Goal: Find specific page/section: Find specific page/section

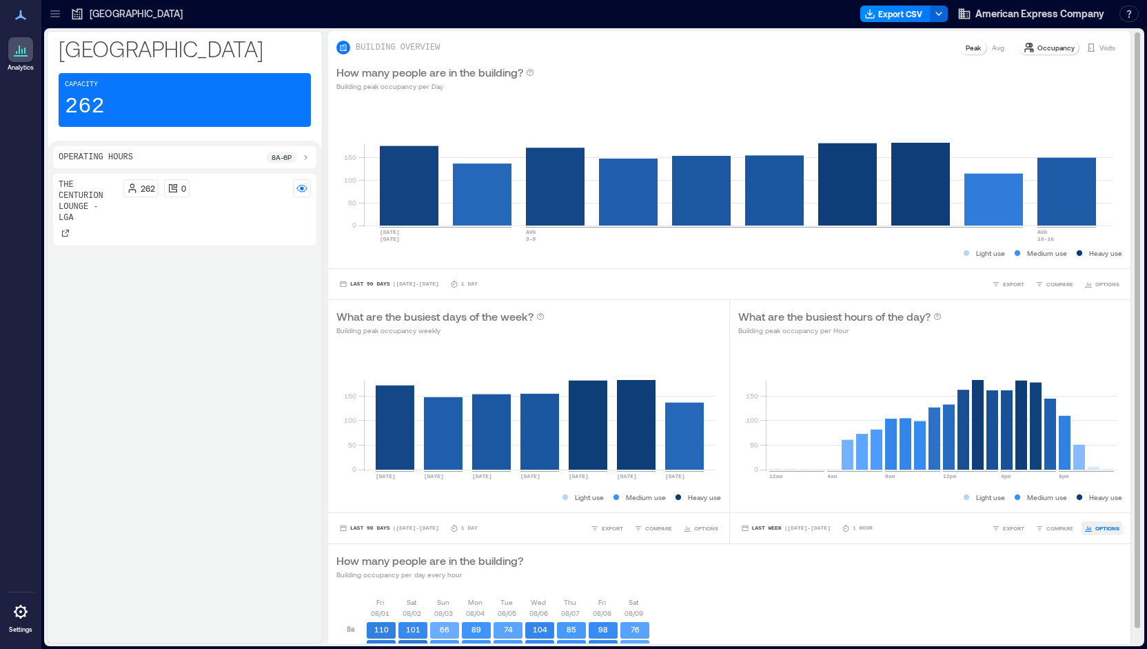
click at [1084, 531] on icon "button" at bounding box center [1088, 528] width 8 height 8
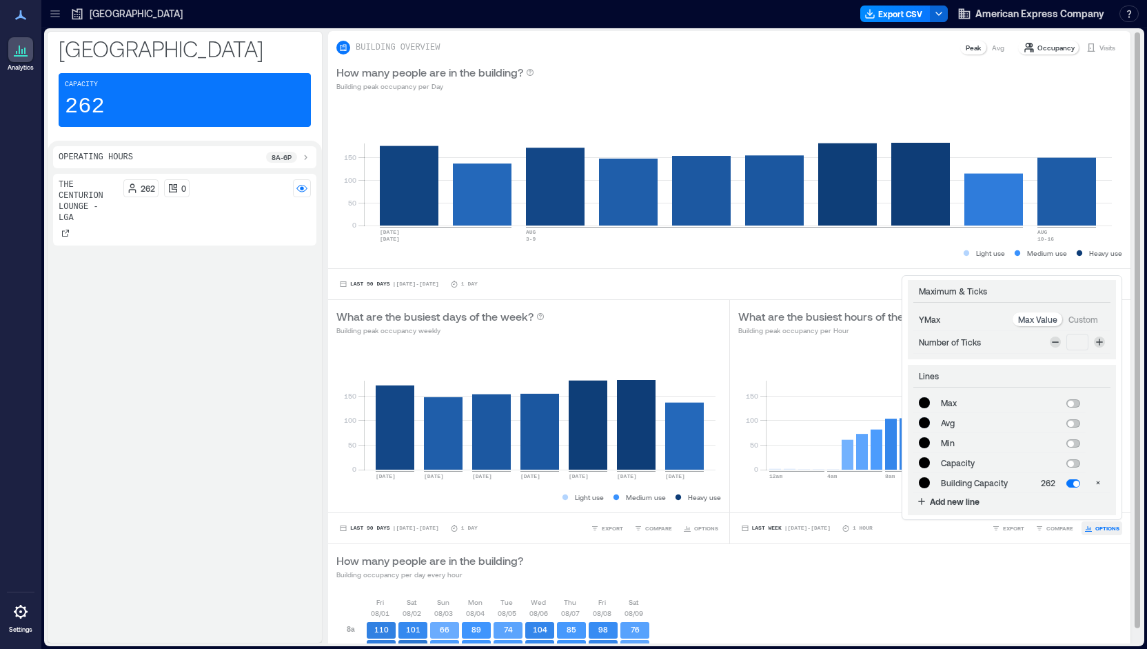
click at [1084, 531] on icon "button" at bounding box center [1088, 528] width 8 height 8
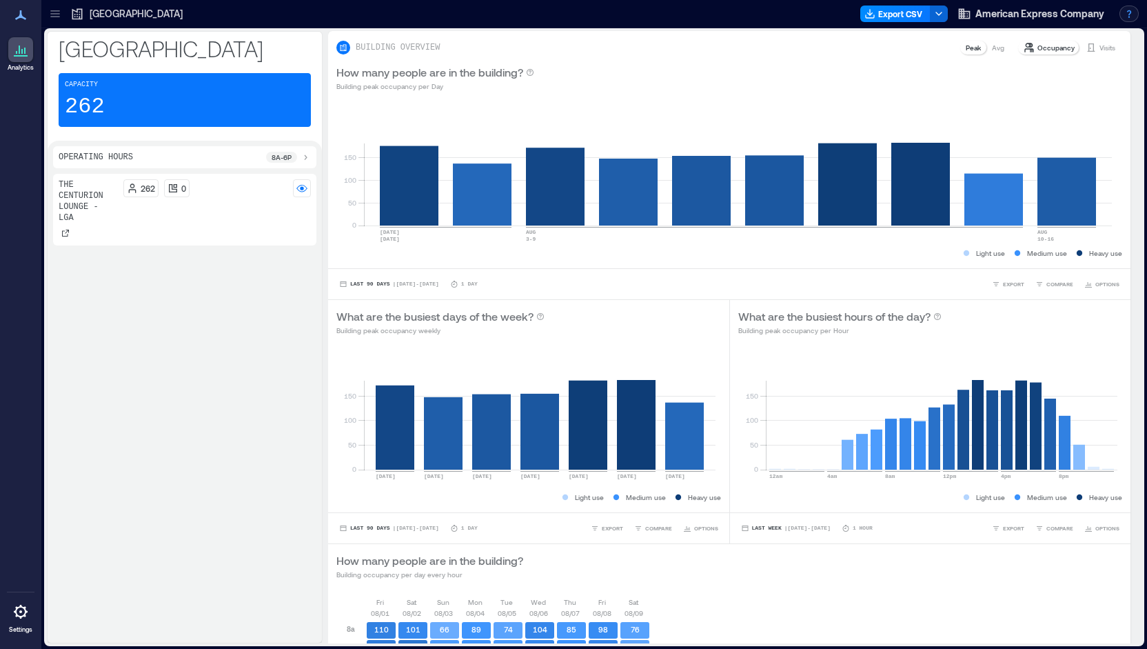
click at [1132, 16] on button "button" at bounding box center [1128, 14] width 19 height 17
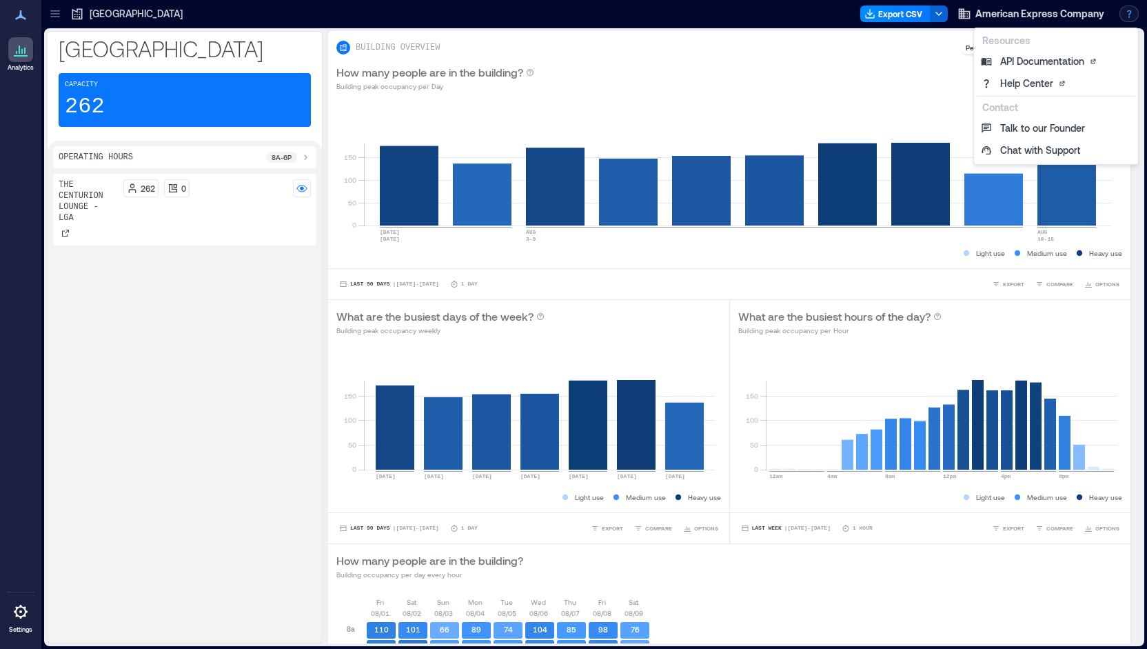
click at [58, 12] on icon at bounding box center [55, 14] width 14 height 14
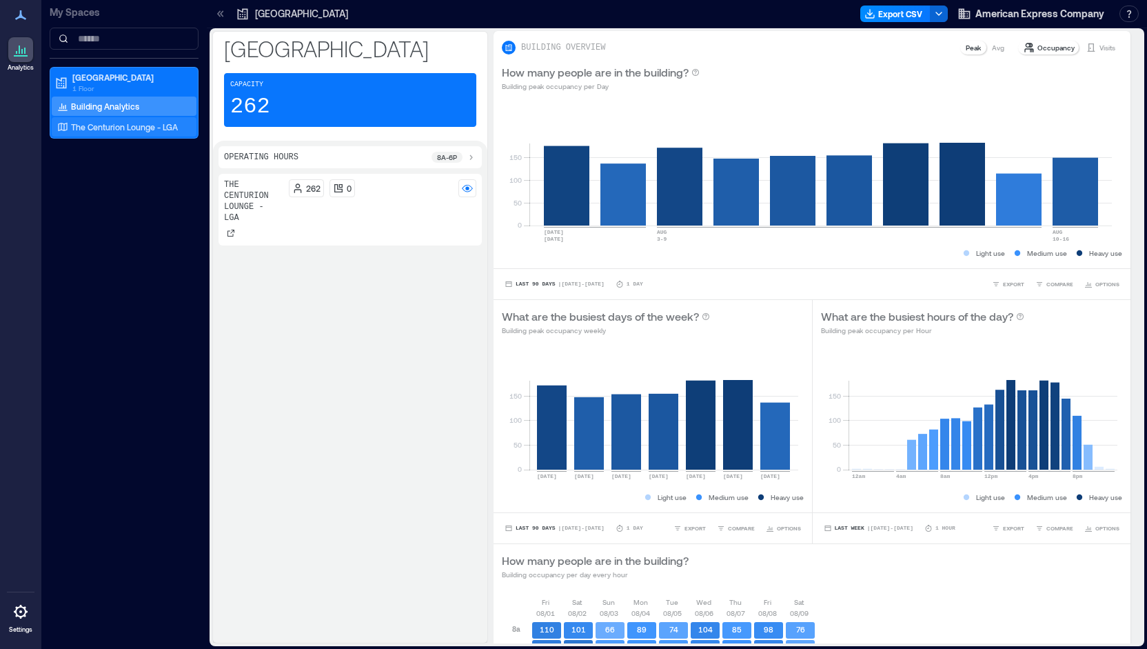
click at [113, 124] on p "The Centurion Lounge - LGA" at bounding box center [124, 126] width 107 height 11
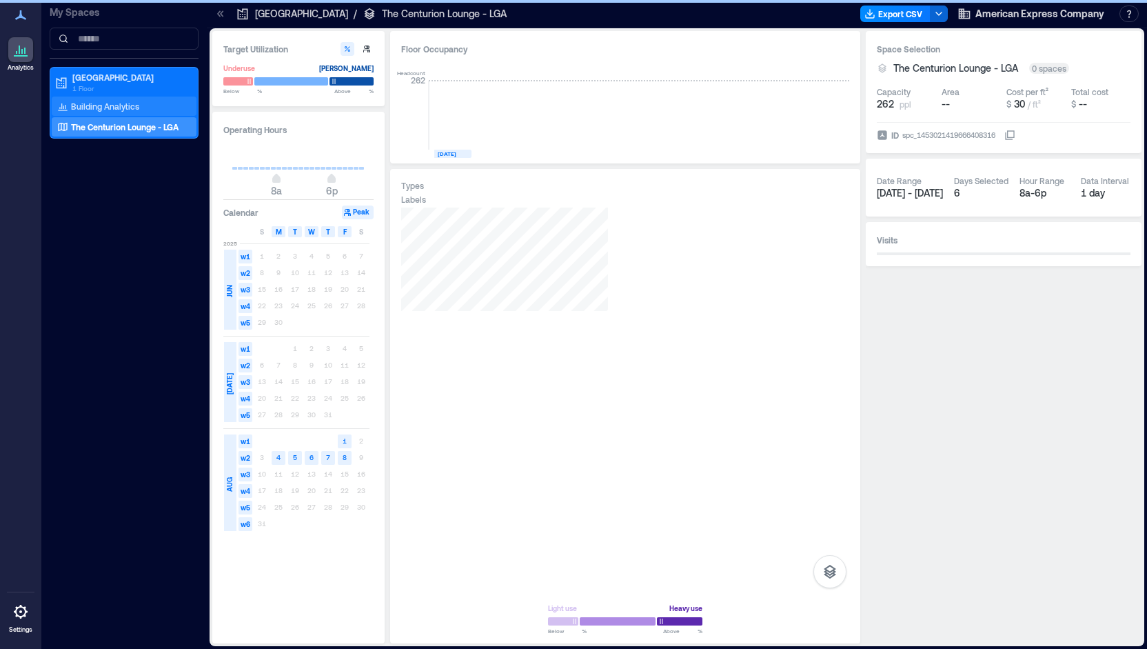
click at [71, 101] on p "Building Analytics" at bounding box center [105, 106] width 68 height 11
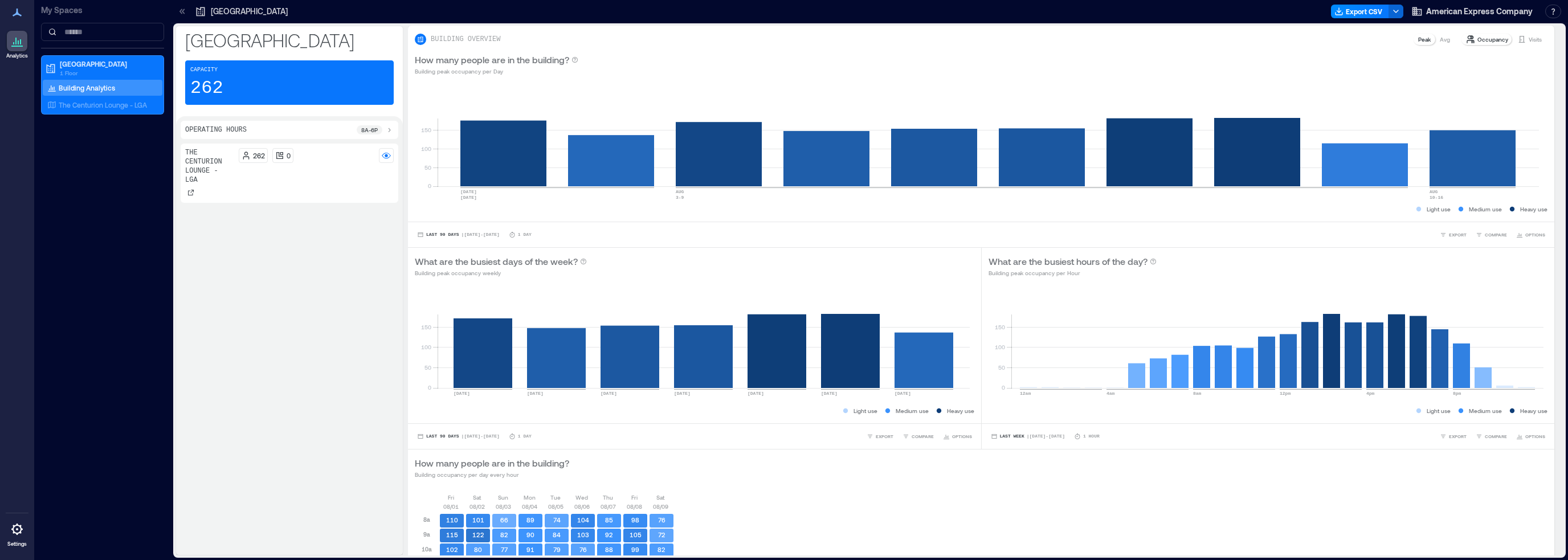
click at [319, 369] on div "The Centurion Lounge - LGA 262 0" at bounding box center [288, 347] width 217 height 406
